Goal: Information Seeking & Learning: Learn about a topic

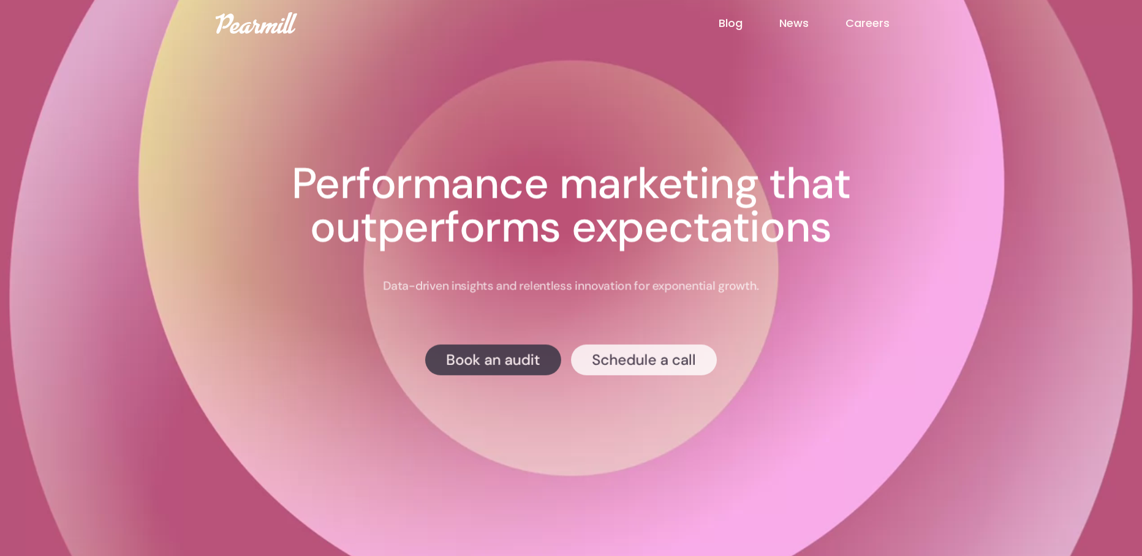
click at [738, 23] on link "Blog" at bounding box center [749, 23] width 61 height 16
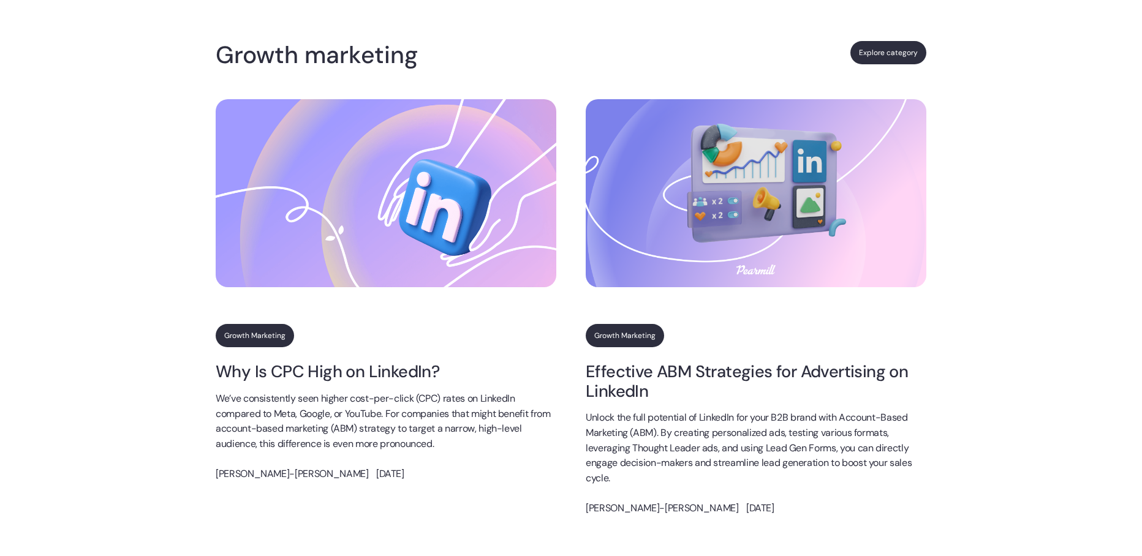
scroll to position [2189, 0]
click at [892, 58] on link "Explore category" at bounding box center [889, 51] width 76 height 23
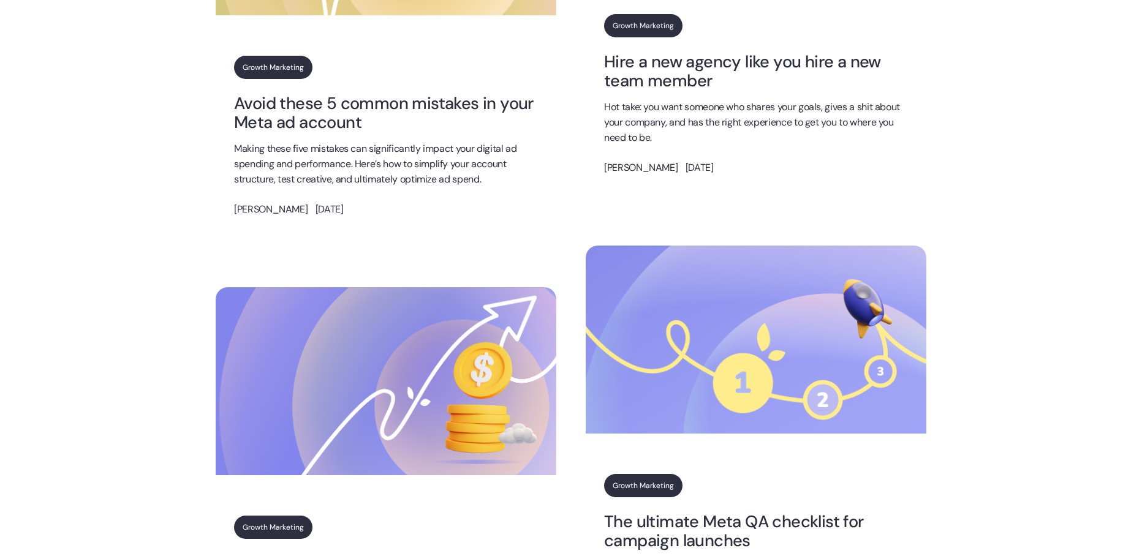
scroll to position [1827, 0]
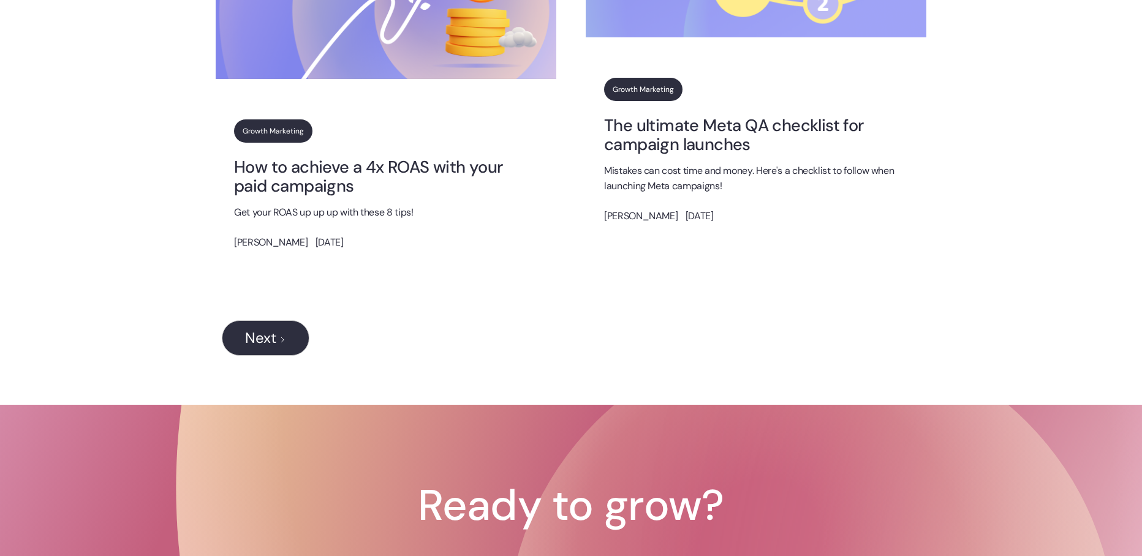
click at [347, 186] on link "How to achieve a 4x ROAS with your paid campaigns" at bounding box center [386, 176] width 304 height 39
click at [276, 340] on div "Next" at bounding box center [260, 338] width 31 height 15
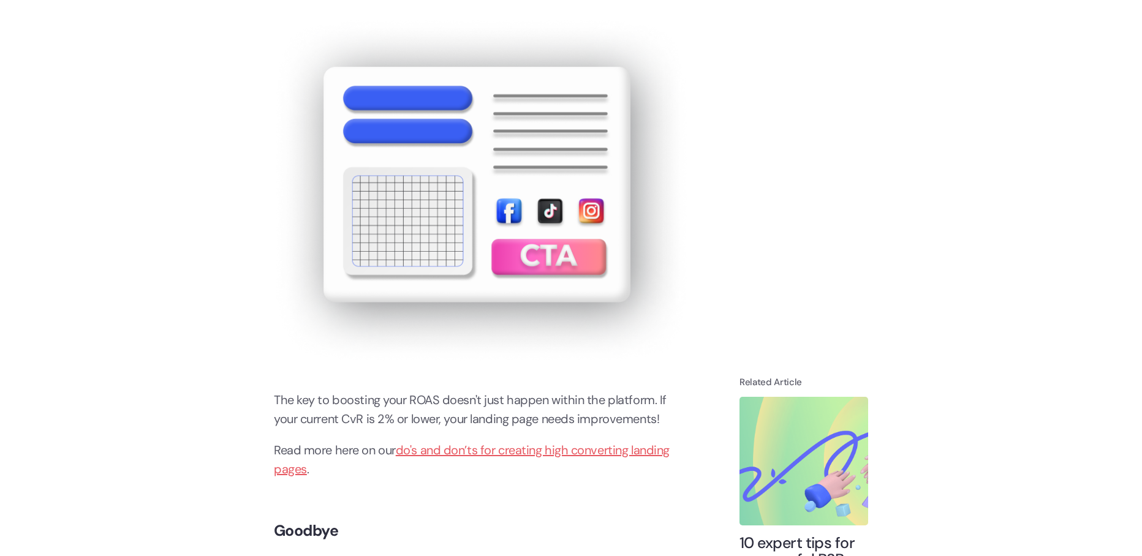
scroll to position [4754, 0]
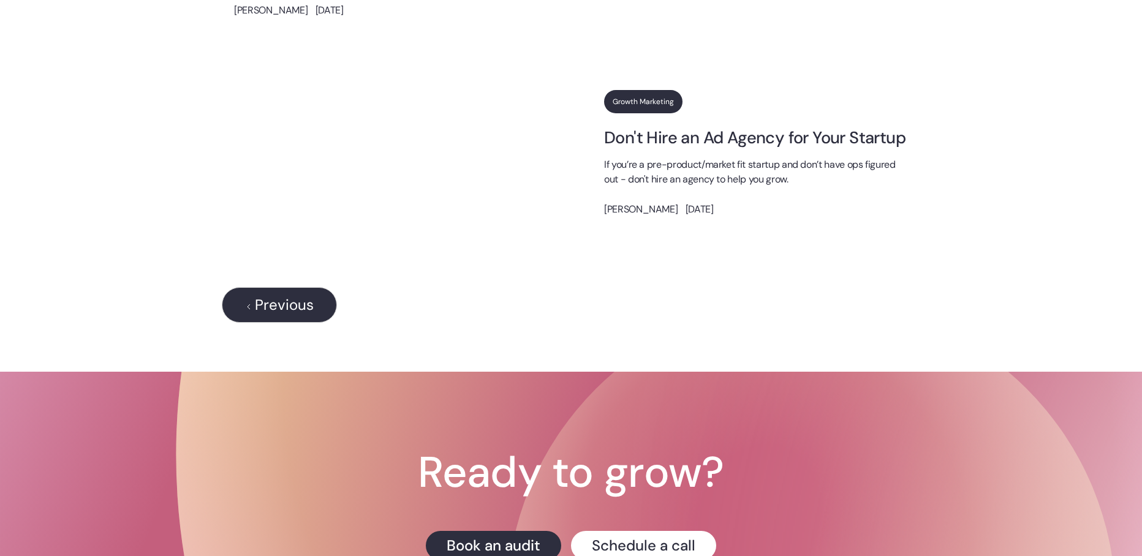
scroll to position [1129, 0]
